Goal: Transaction & Acquisition: Download file/media

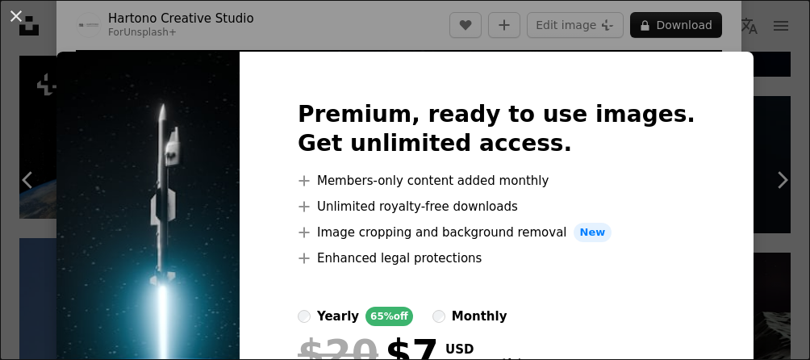
click at [240, 137] on img at bounding box center [147, 284] width 183 height 465
click at [352, 32] on div "An X shape Premium, ready to use images. Get unlimited access. A plus sign Memb…" at bounding box center [405, 180] width 810 height 360
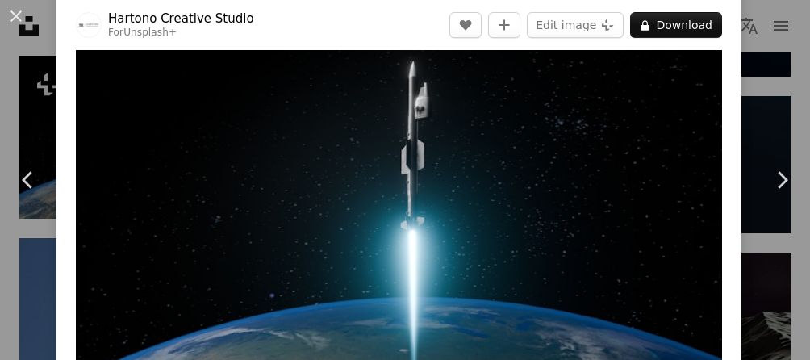
click at [611, 181] on img "Zoom in on this image" at bounding box center [399, 228] width 646 height 431
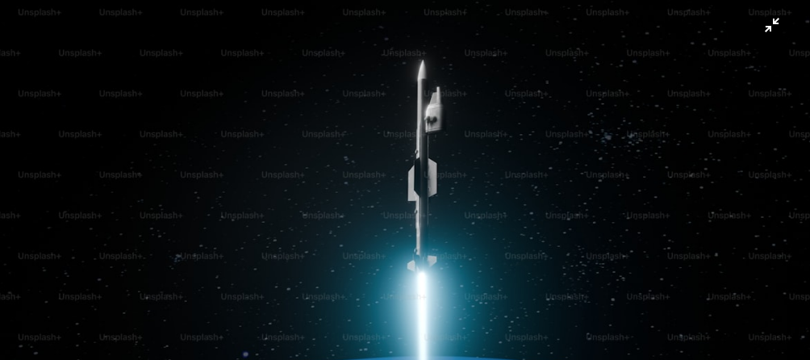
scroll to position [90, 0]
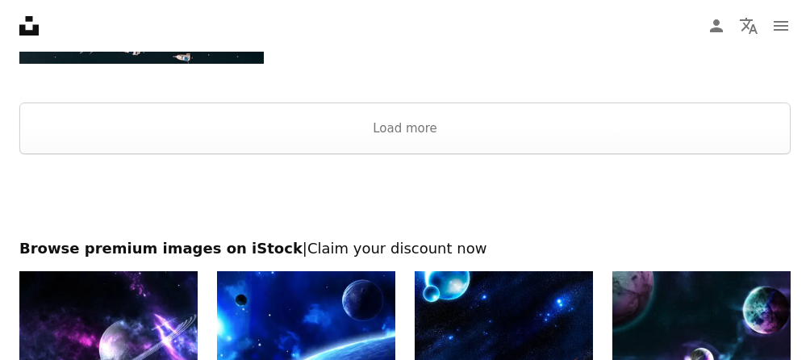
scroll to position [3655, 0]
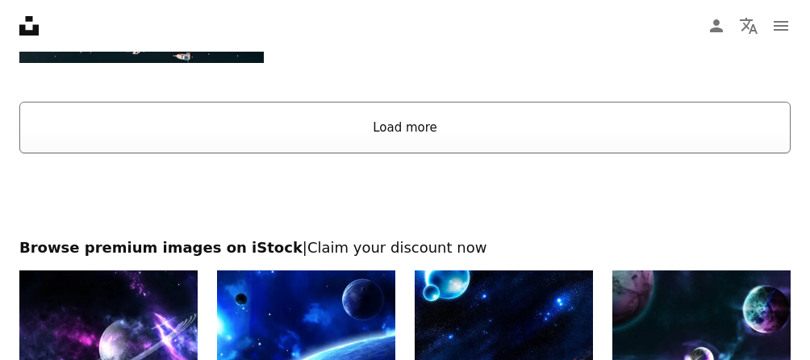
click at [377, 153] on button "Load more" at bounding box center [404, 128] width 771 height 52
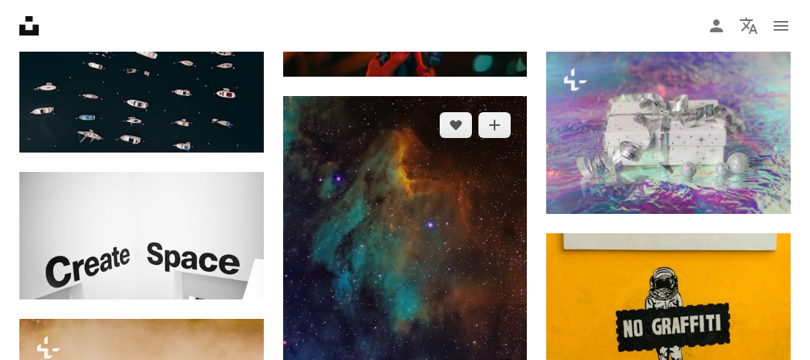
scroll to position [3571, 0]
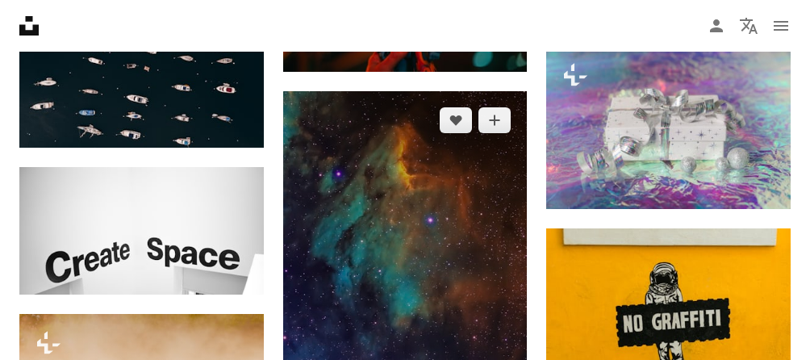
click at [436, 269] on img at bounding box center [405, 267] width 244 height 353
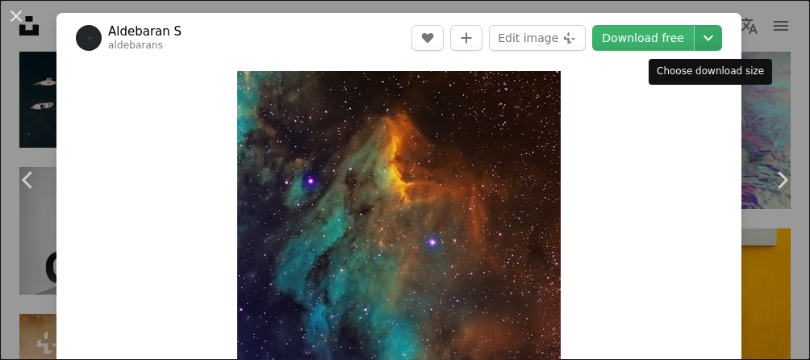
click at [721, 38] on icon "Chevron down" at bounding box center [708, 37] width 26 height 19
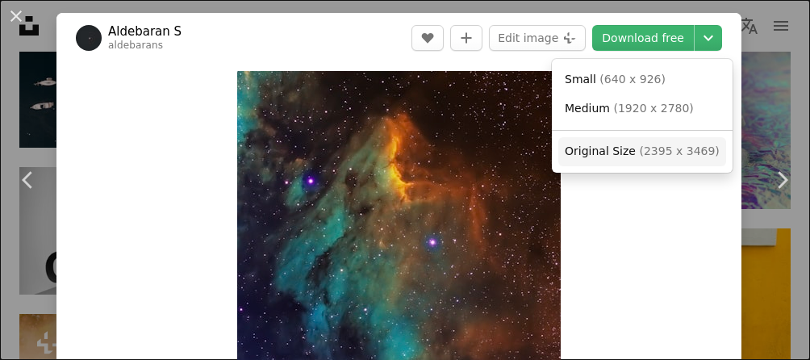
click at [606, 157] on span "Original Size" at bounding box center [600, 150] width 71 height 13
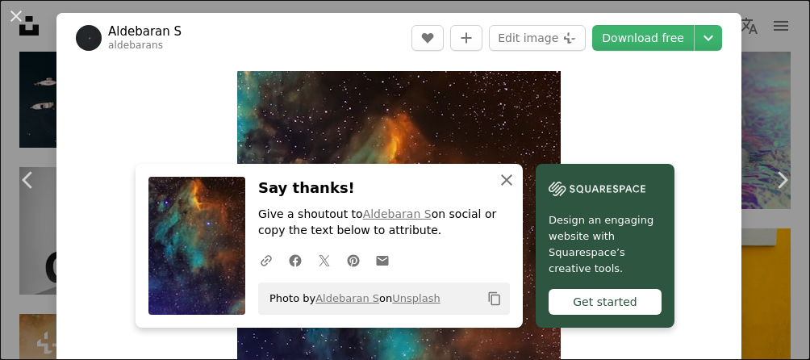
click at [507, 170] on icon "An X shape" at bounding box center [506, 179] width 19 height 19
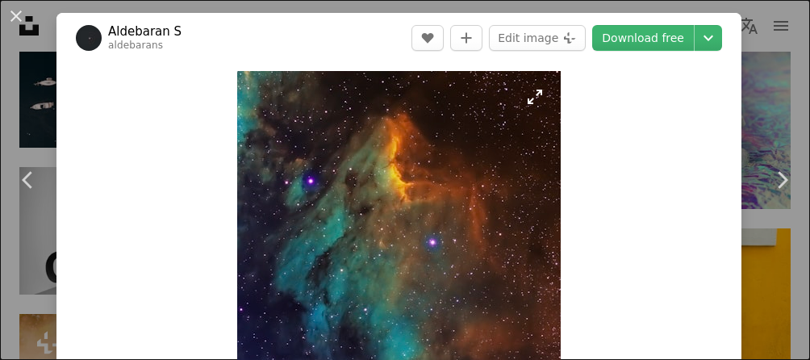
click at [405, 173] on img "Zoom in on this image" at bounding box center [398, 305] width 323 height 469
